Goal: Task Accomplishment & Management: Manage account settings

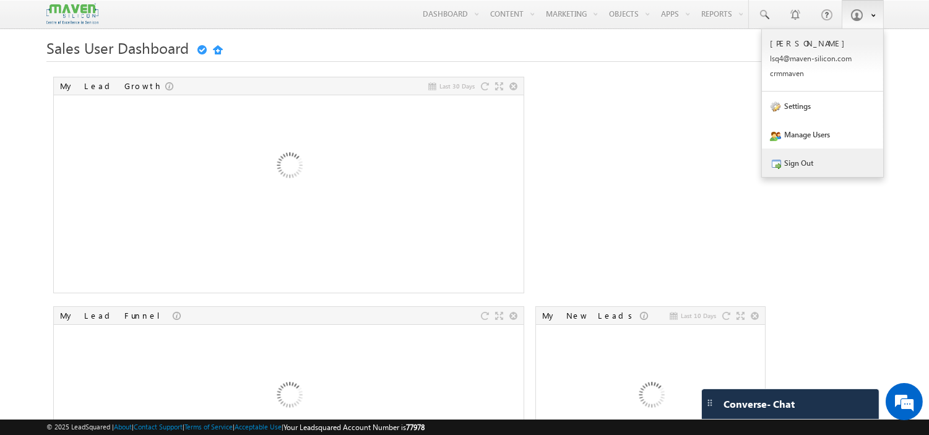
click at [808, 158] on link "Sign Out" at bounding box center [822, 163] width 121 height 28
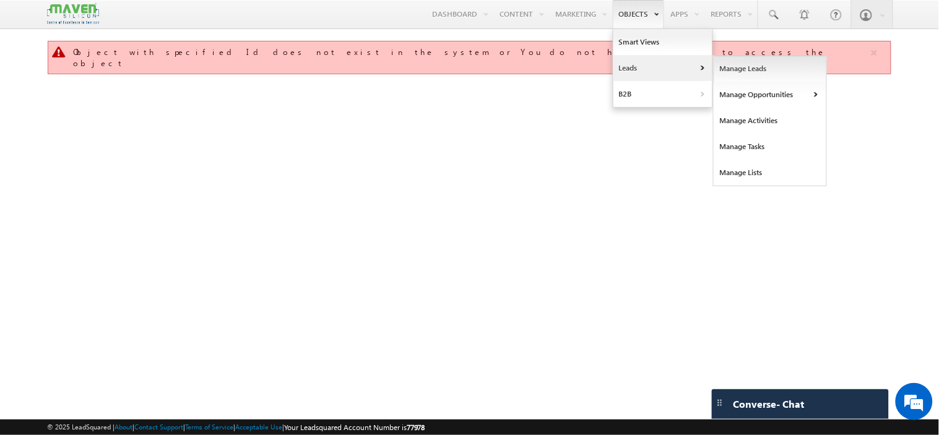
click at [727, 68] on link "Manage Leads" at bounding box center [770, 69] width 113 height 26
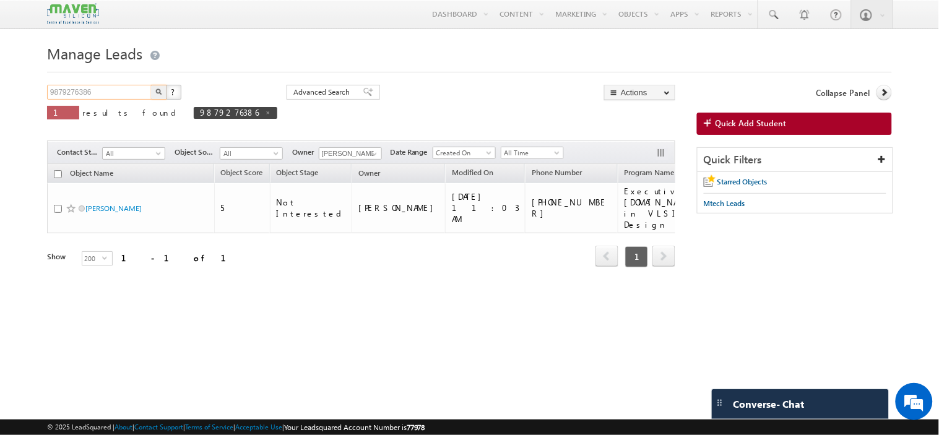
click at [106, 87] on input "9879276386" at bounding box center [100, 92] width 106 height 15
type input "9879276386\"
click at [151, 85] on button "button" at bounding box center [159, 92] width 16 height 15
click at [104, 97] on input "9879276386\" at bounding box center [100, 92] width 106 height 15
type input "9879276386"
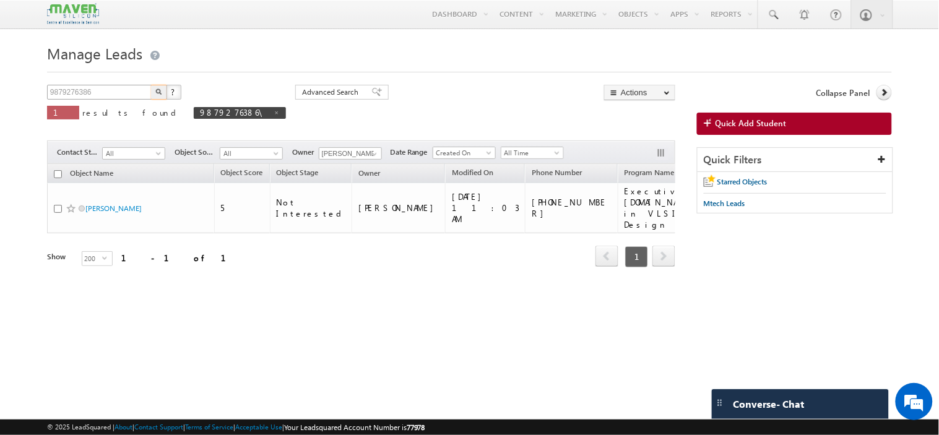
click at [151, 85] on button "button" at bounding box center [159, 92] width 16 height 15
drag, startPoint x: 132, startPoint y: 89, endPoint x: 0, endPoint y: 100, distance: 132.3
click at [0, 100] on body "Menu Komal lsq4@ maven -sili con.c om" at bounding box center [469, 175] width 939 height 350
paste input "8310588386"
type input "8310588386"
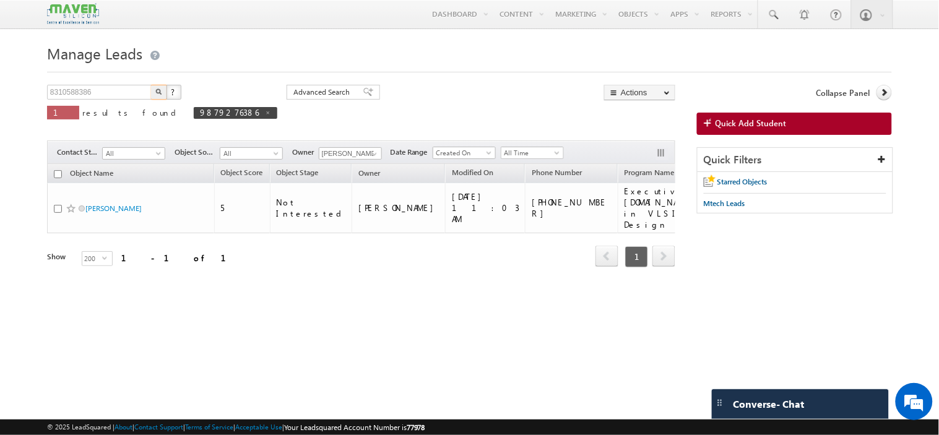
click at [151, 85] on button "button" at bounding box center [159, 92] width 16 height 15
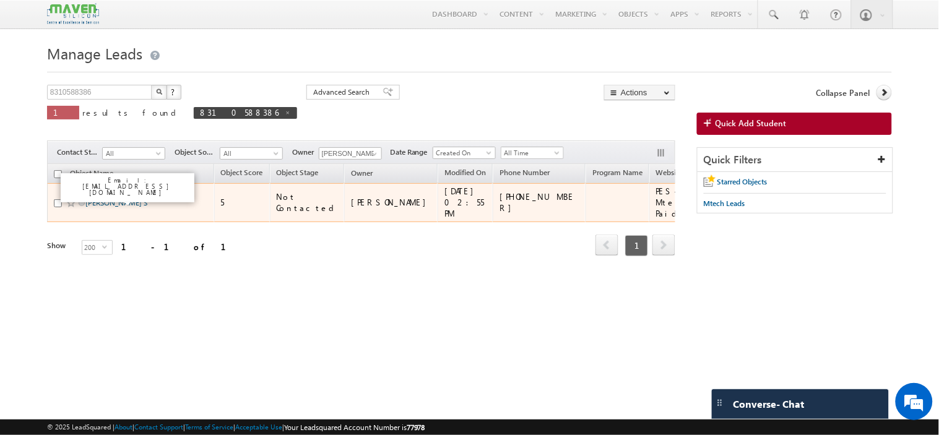
click at [113, 202] on link "MONISH GOWDA S" at bounding box center [116, 202] width 62 height 9
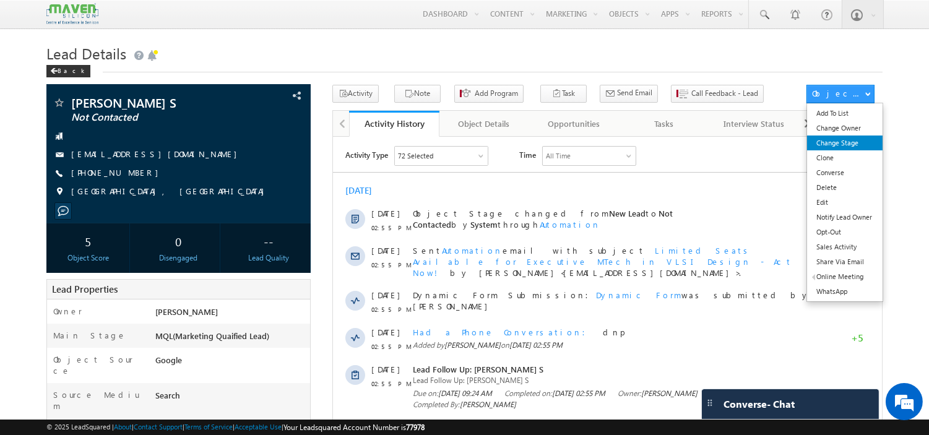
click at [814, 147] on link "Change Stage" at bounding box center [844, 143] width 75 height 15
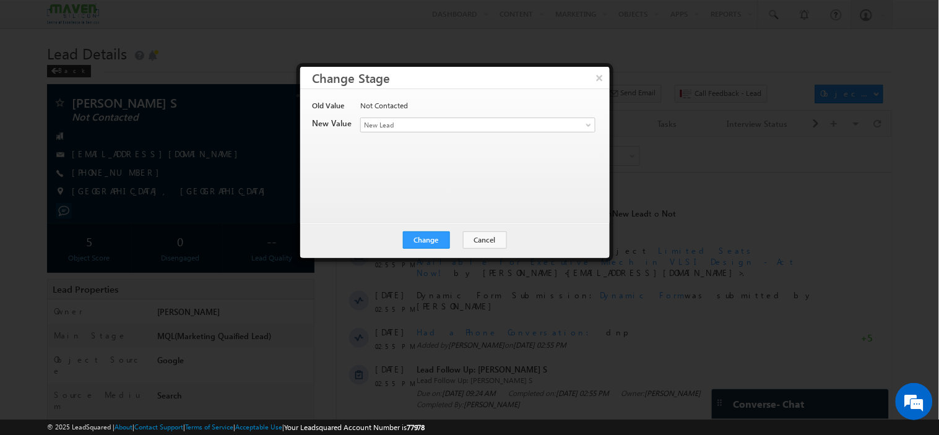
click at [418, 133] on div "Contact Stage * New Lead Interested In Conversation Others Prospect Future Pros…" at bounding box center [477, 126] width 234 height 17
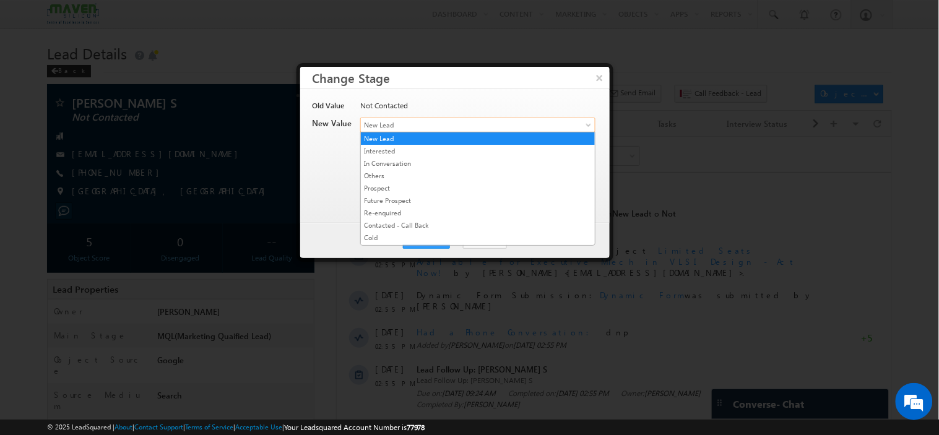
click at [418, 128] on span "New Lead" at bounding box center [457, 124] width 193 height 11
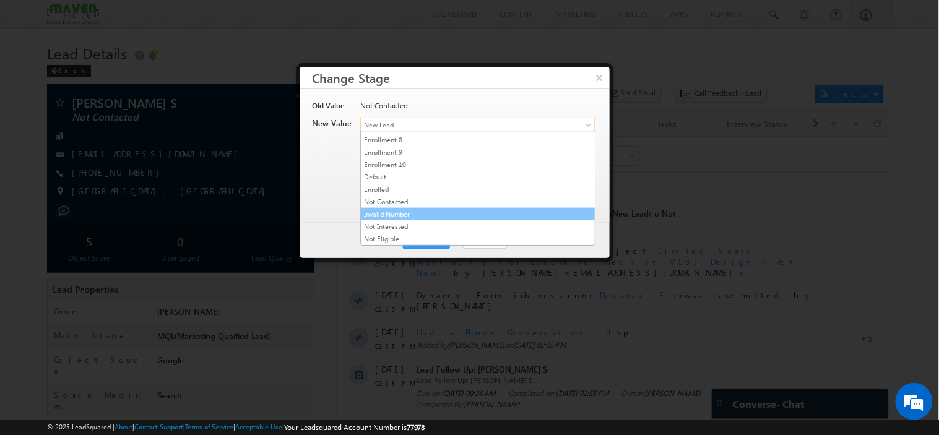
click at [413, 218] on link "Invalid Number" at bounding box center [478, 214] width 234 height 11
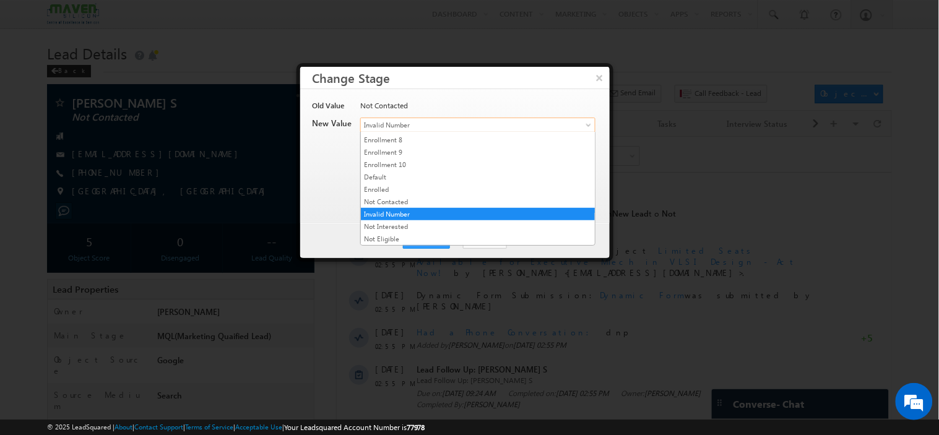
click at [424, 126] on span "Invalid Number" at bounding box center [457, 124] width 193 height 11
drag, startPoint x: 402, startPoint y: 234, endPoint x: 428, endPoint y: 240, distance: 26.7
click at [428, 240] on link "Not Eligible" at bounding box center [478, 238] width 234 height 11
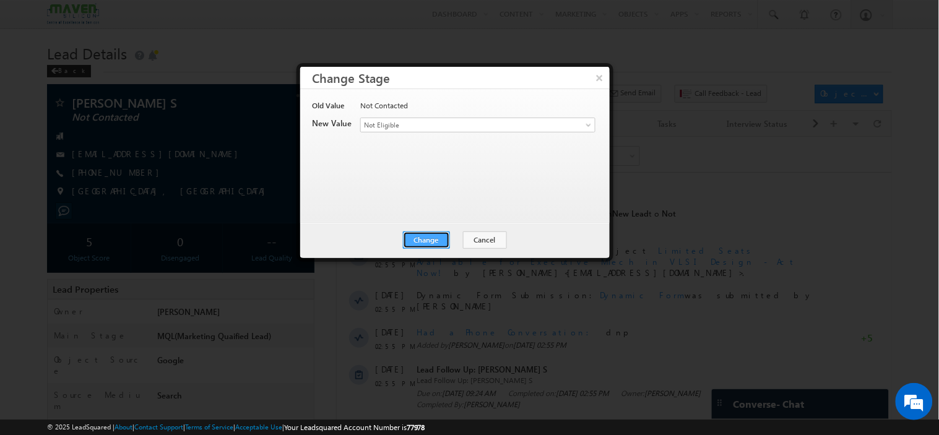
click at [428, 240] on button "Change" at bounding box center [426, 239] width 47 height 17
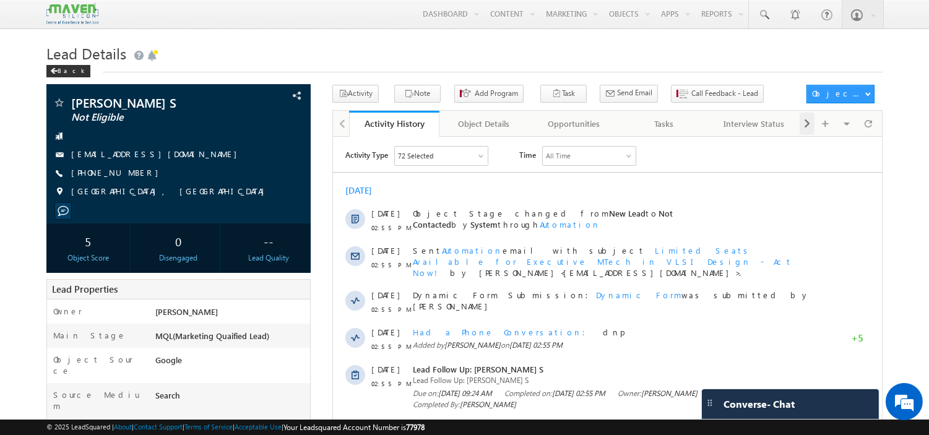
click at [801, 125] on div at bounding box center [807, 124] width 15 height 22
click at [756, 121] on div "Notes" at bounding box center [753, 123] width 69 height 15
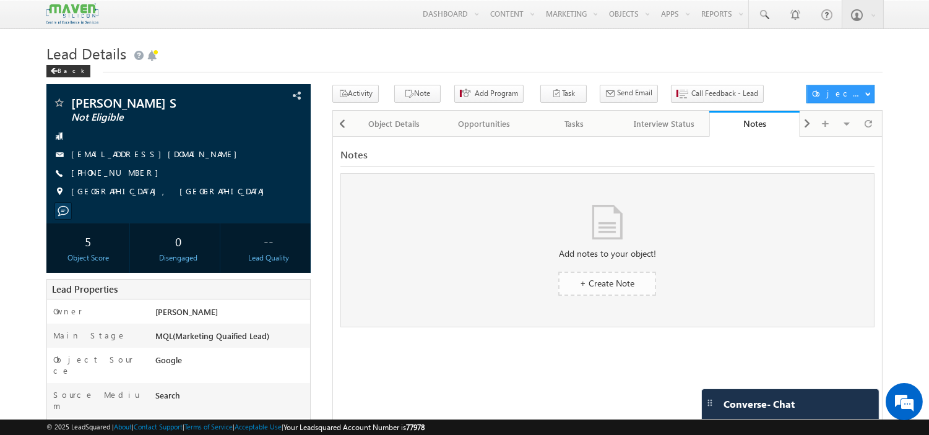
click at [586, 289] on span "+ Create Note" at bounding box center [607, 283] width 54 height 12
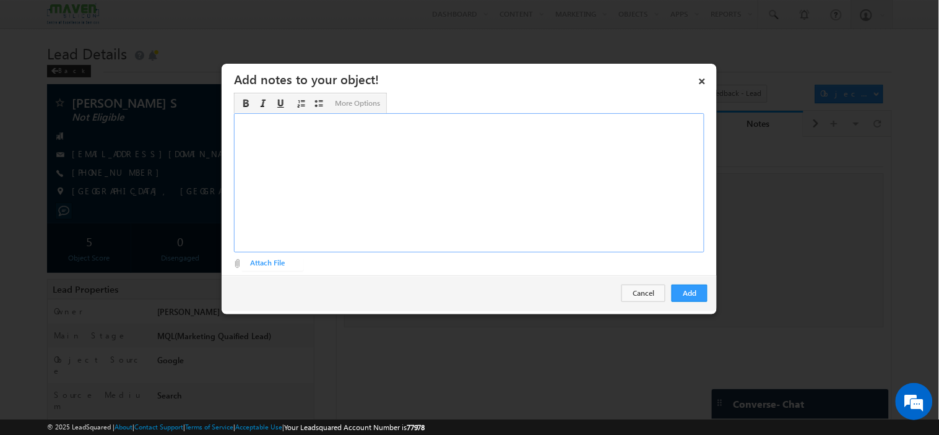
click at [423, 182] on div "Rich Text Editor, Description-inline-editor-div" at bounding box center [469, 182] width 470 height 139
click at [685, 289] on button "Add" at bounding box center [689, 293] width 36 height 17
